Goal: Information Seeking & Learning: Check status

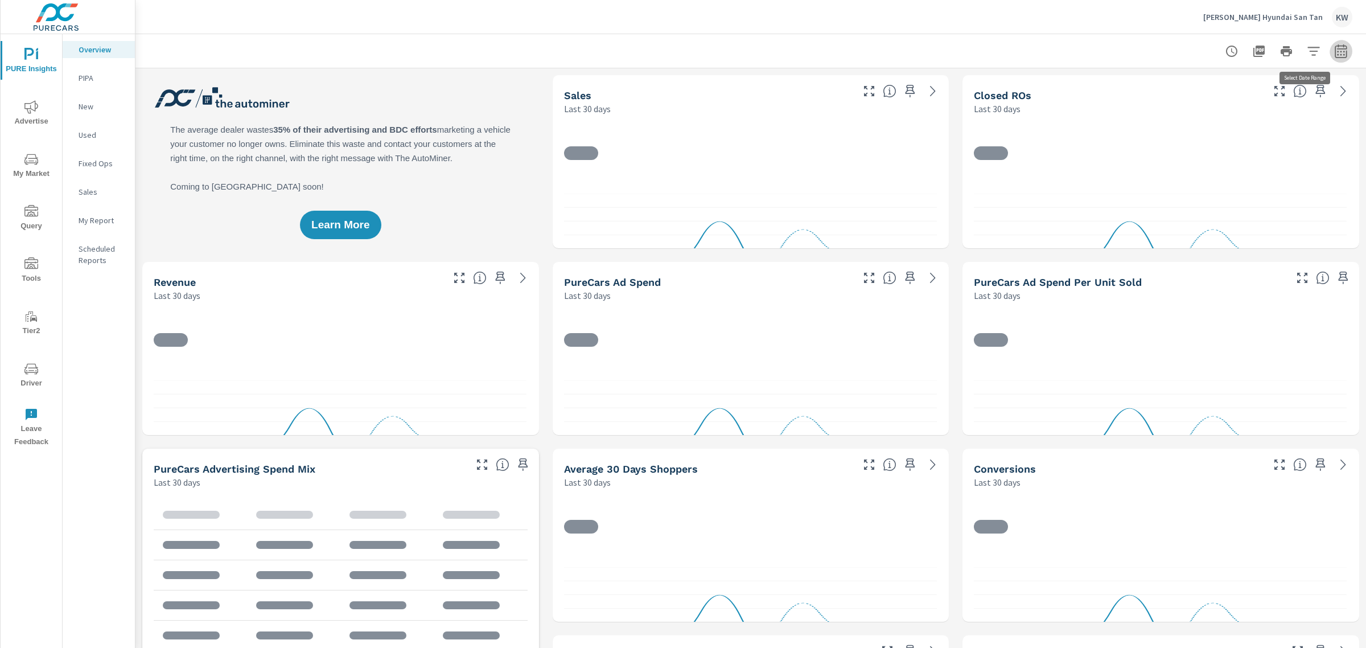
click at [1335, 55] on icon "button" at bounding box center [1342, 51] width 14 height 14
click at [1284, 102] on select "Custom [DATE] Last week Last 7 days Last 14 days Last 30 days Last 45 days Last…" at bounding box center [1240, 100] width 114 height 23
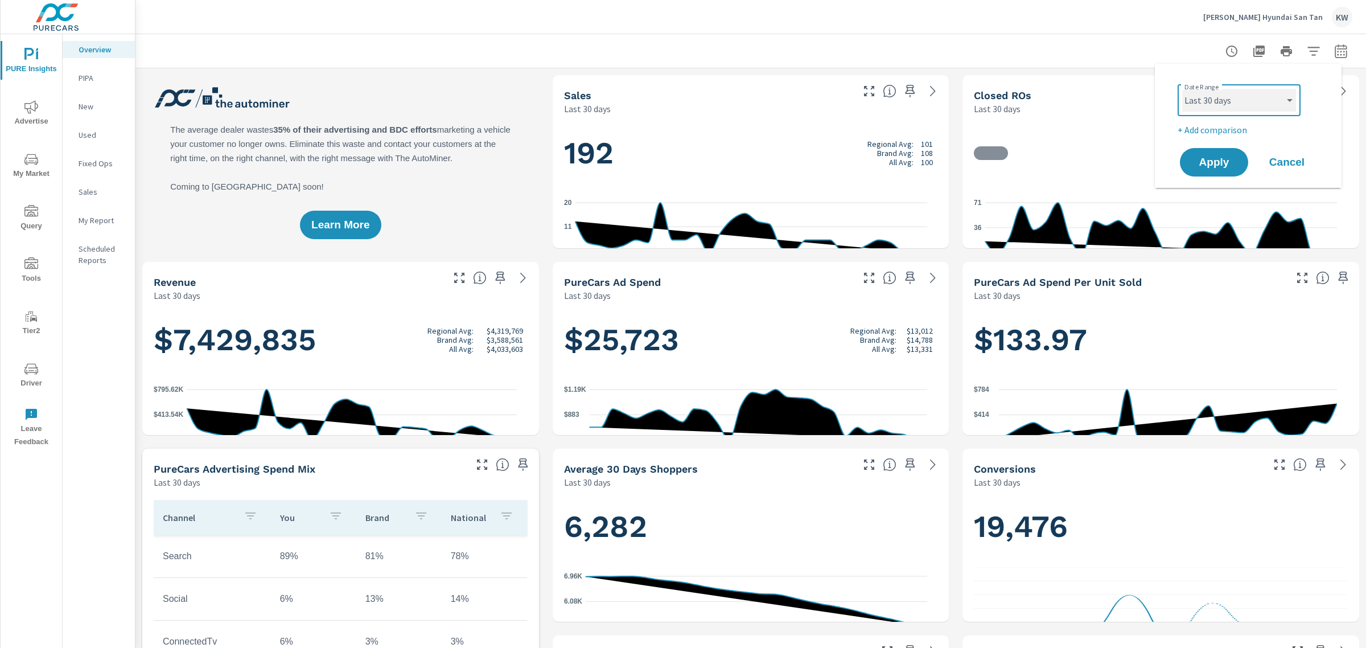
click at [1183, 89] on select "Custom [DATE] Last week Last 7 days Last 14 days Last 30 days Last 45 days Last…" at bounding box center [1240, 100] width 114 height 23
select select "Last month"
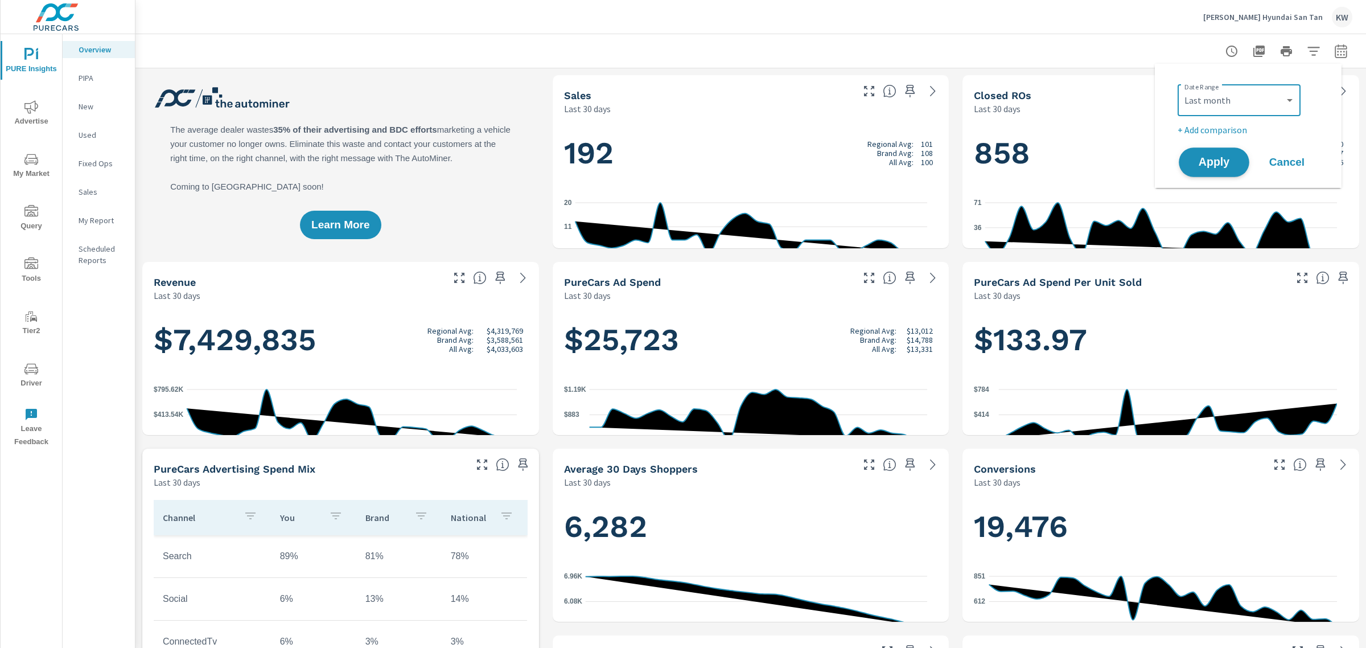
click at [1234, 168] on span "Apply" at bounding box center [1214, 162] width 47 height 11
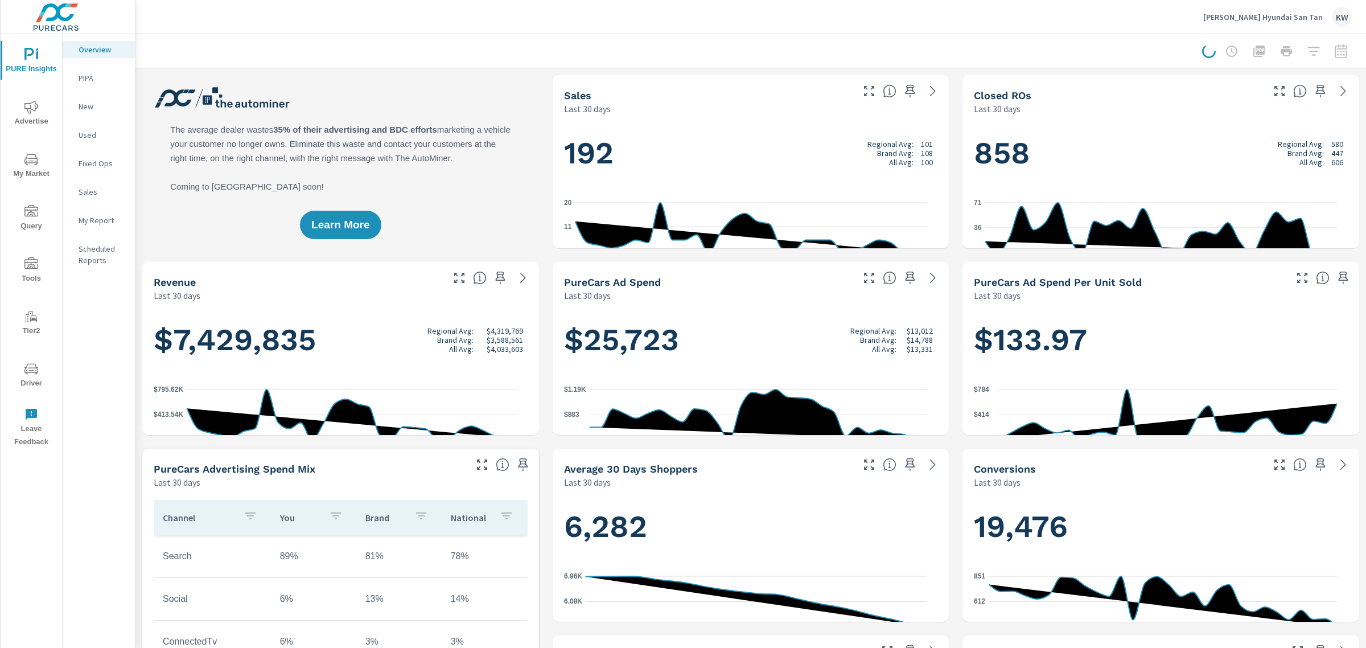
scroll to position [1, 0]
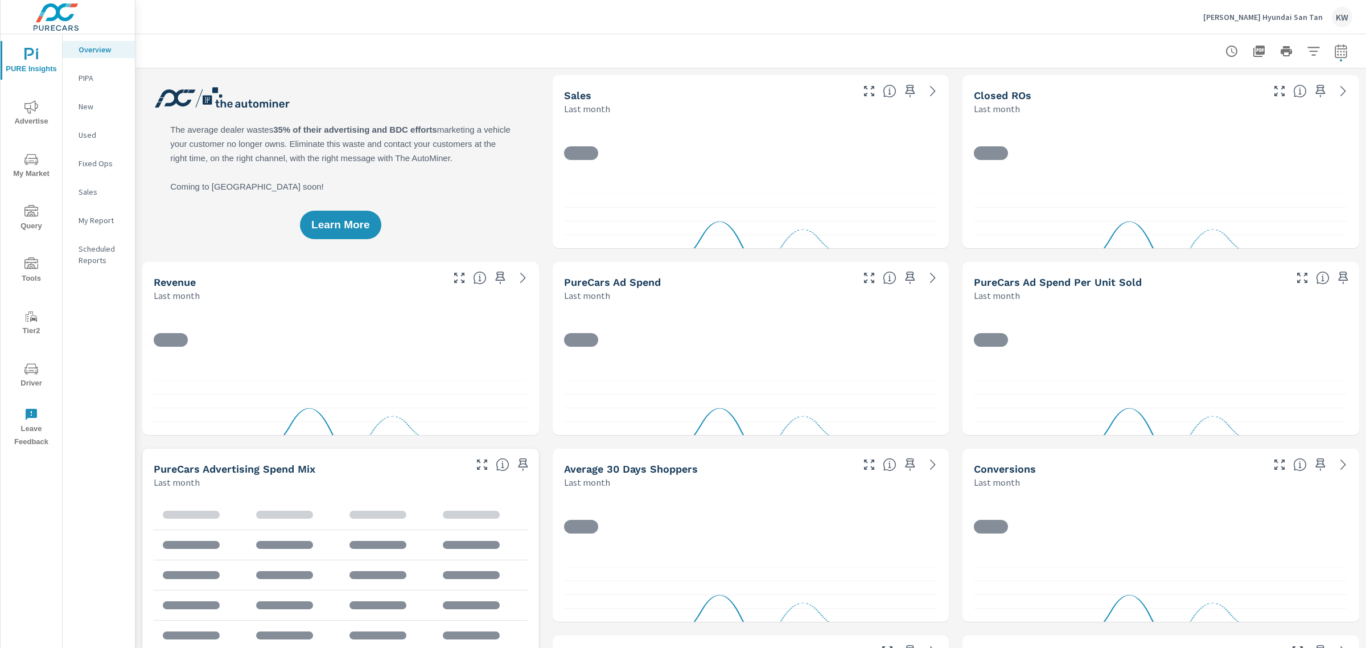
scroll to position [1, 0]
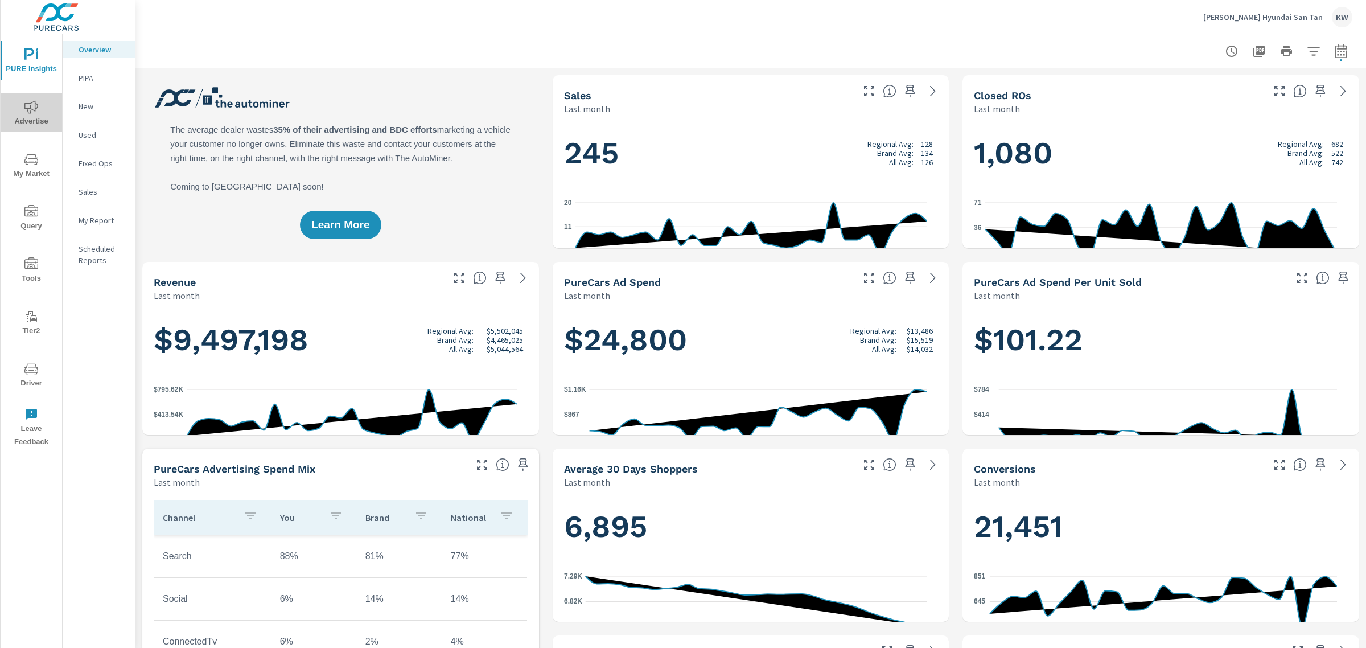
click at [34, 124] on span "Advertise" at bounding box center [31, 114] width 55 height 28
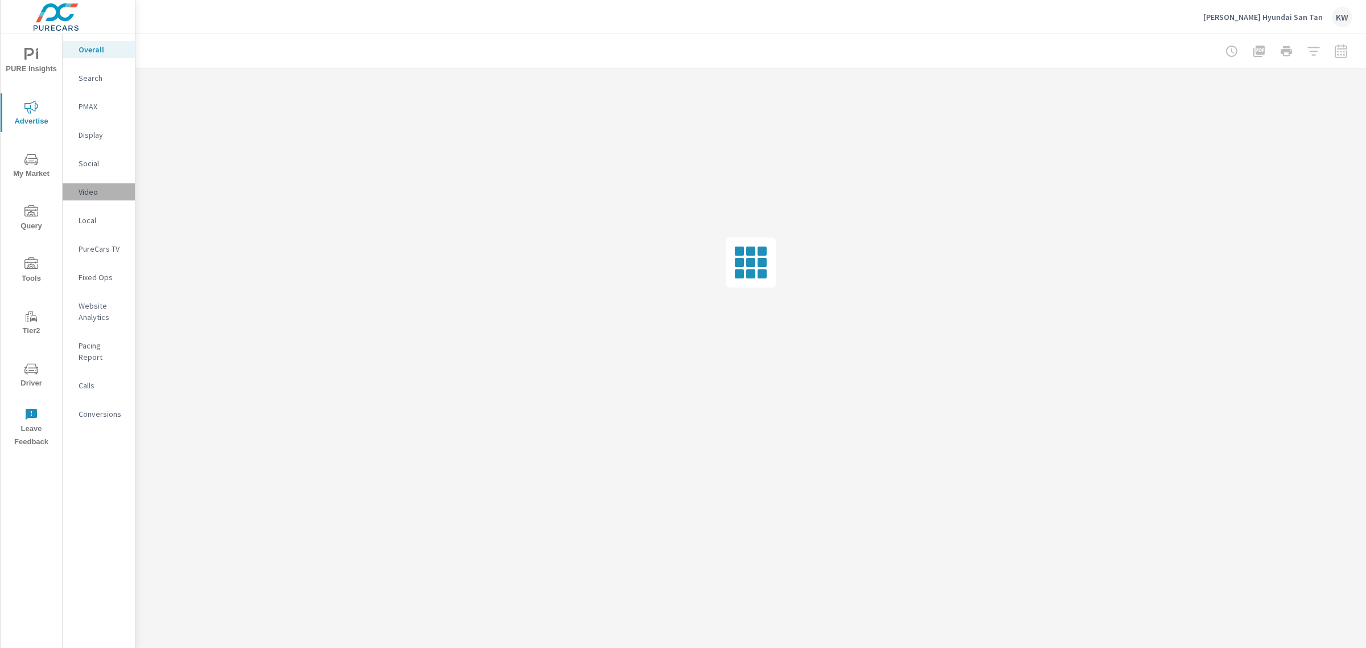
click at [108, 198] on p "Video" at bounding box center [102, 191] width 47 height 11
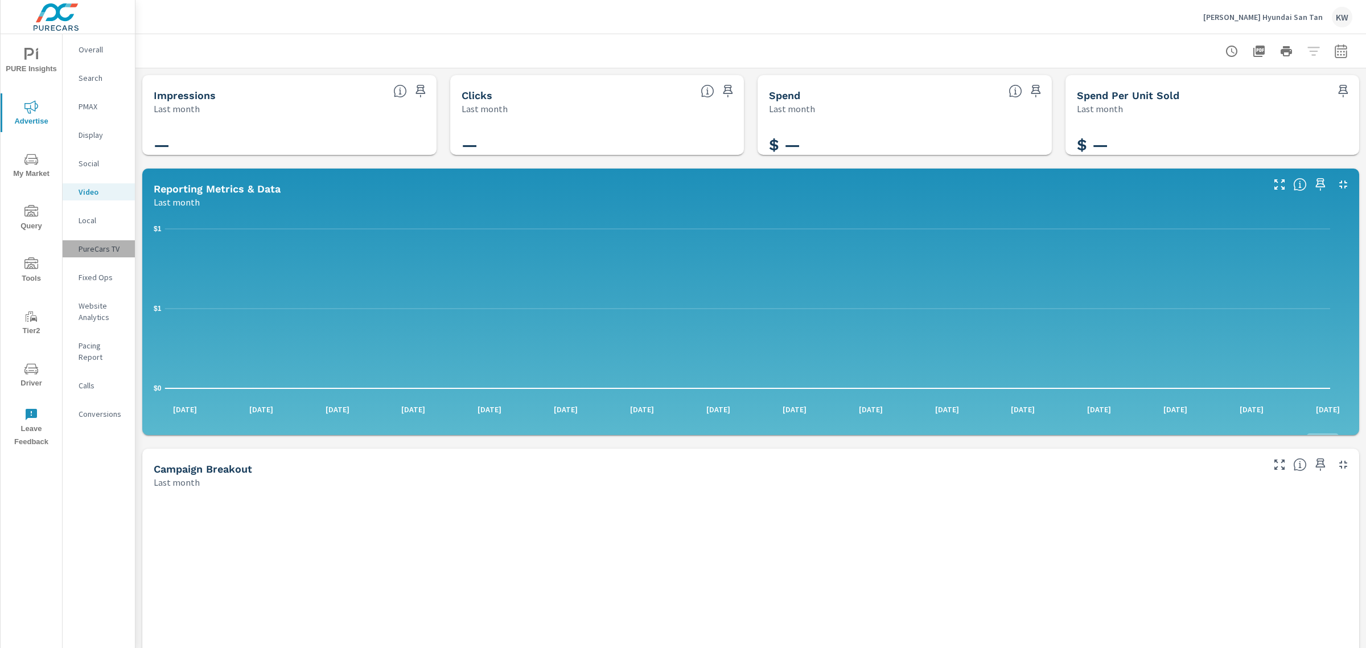
click at [105, 255] on p "PureCars TV" at bounding box center [102, 248] width 47 height 11
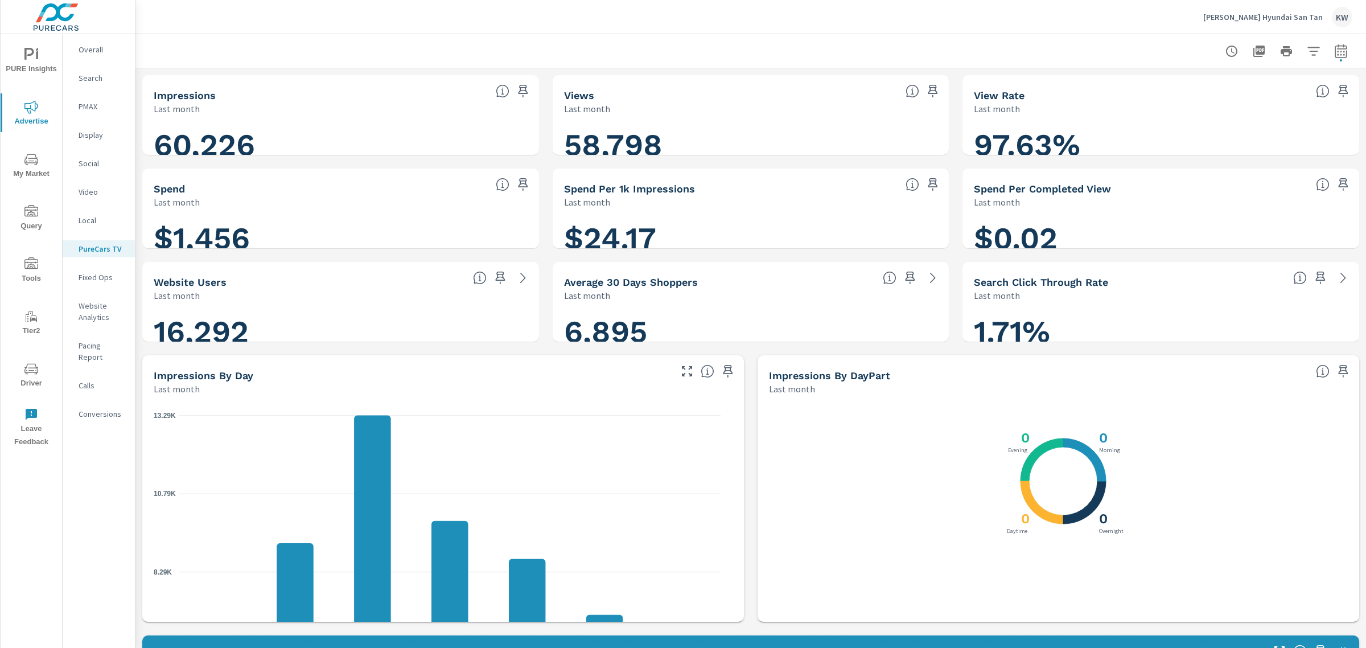
scroll to position [1, 0]
click at [1253, 44] on icon "button" at bounding box center [1260, 51] width 14 height 14
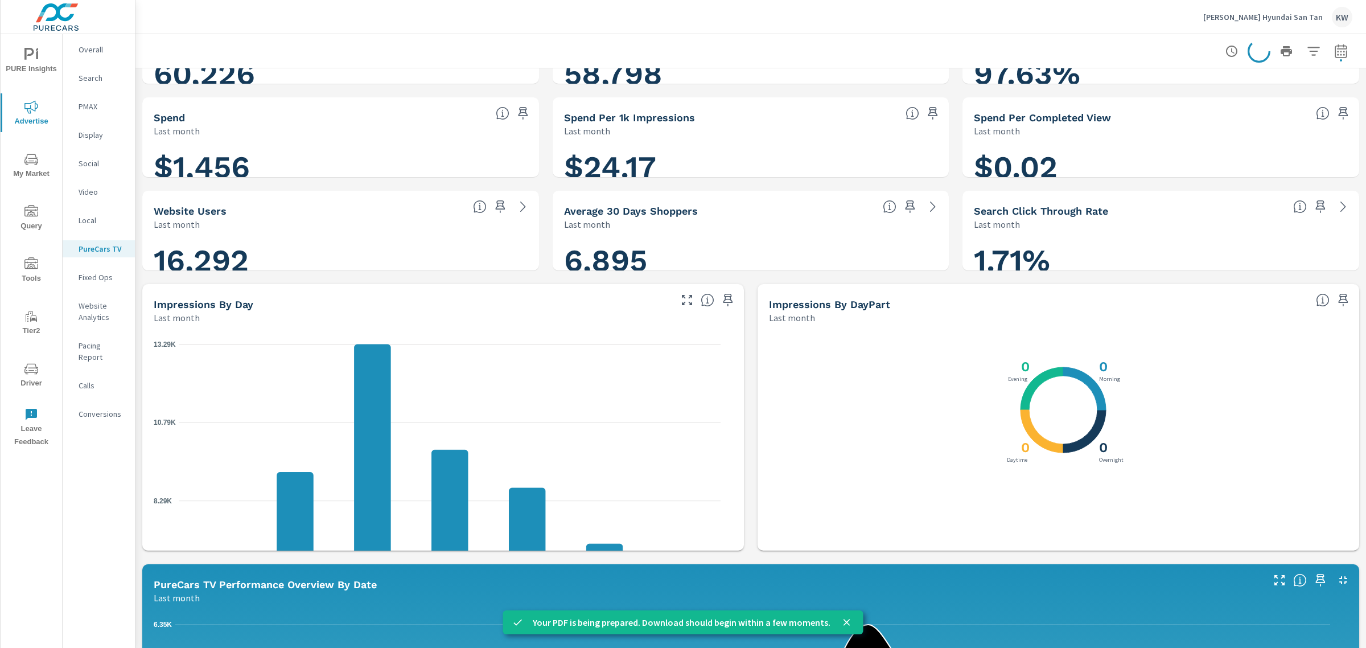
scroll to position [0, 0]
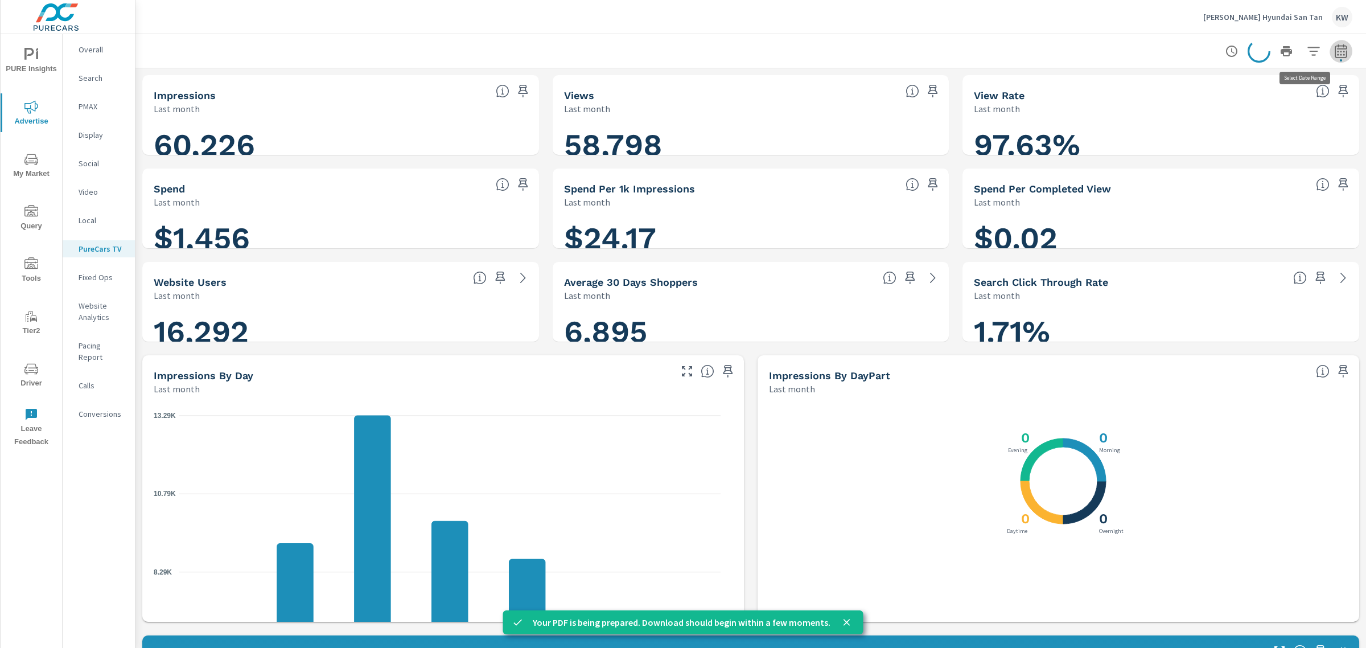
click at [1335, 49] on icon "button" at bounding box center [1342, 51] width 14 height 14
select select "Last month"
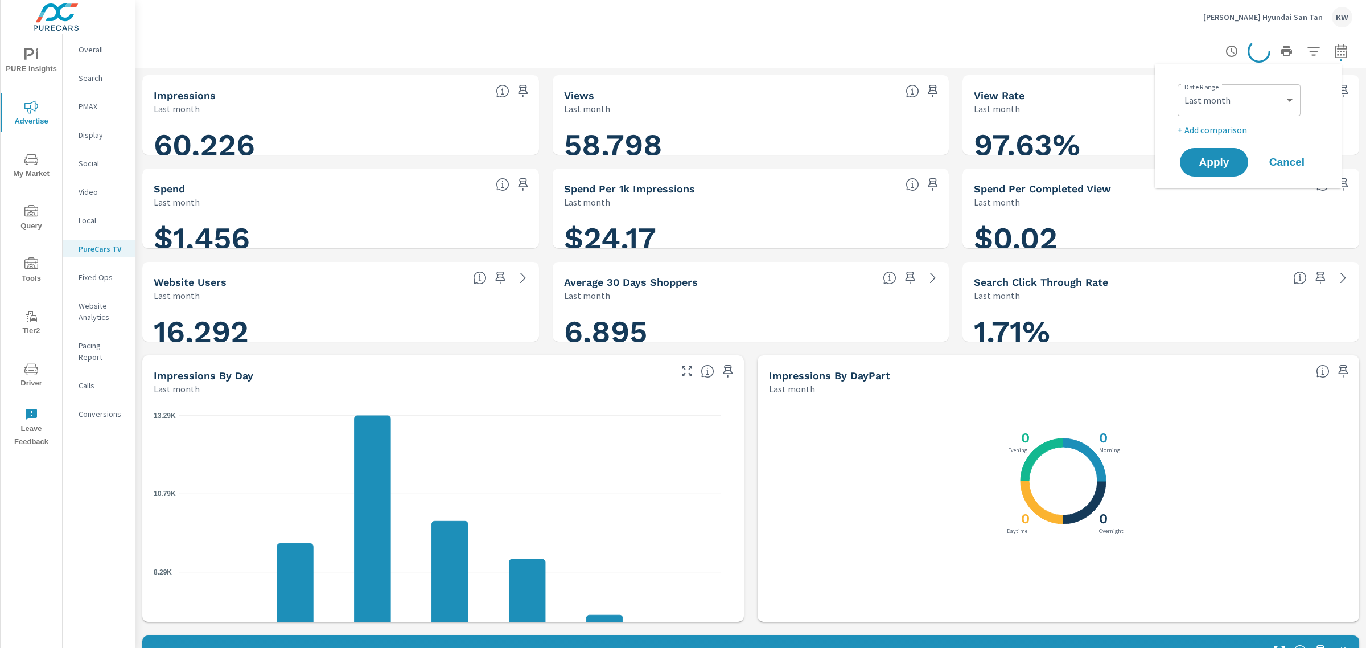
click at [1048, 23] on div "[PERSON_NAME] Hyundai San Tan KW" at bounding box center [751, 17] width 1204 height 34
